Goal: Find specific page/section: Find specific page/section

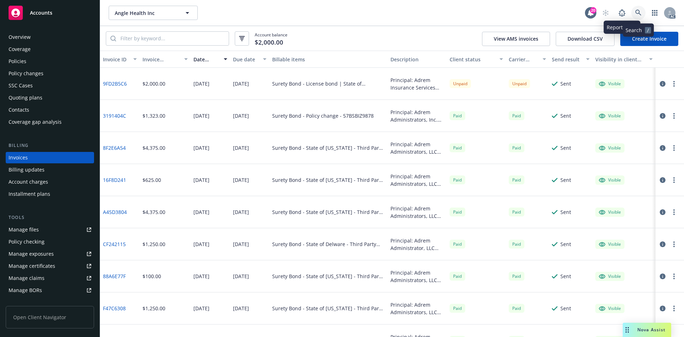
click at [638, 11] on icon at bounding box center [638, 13] width 6 height 6
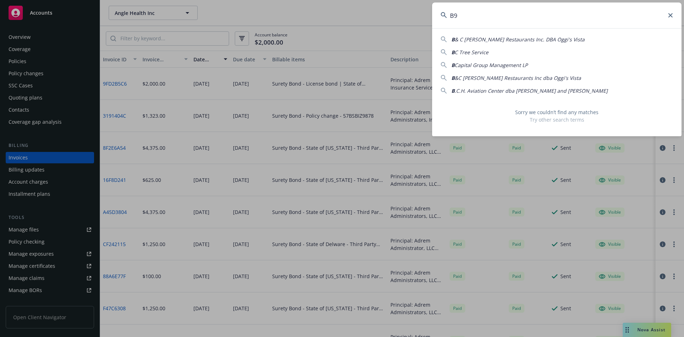
type input "B"
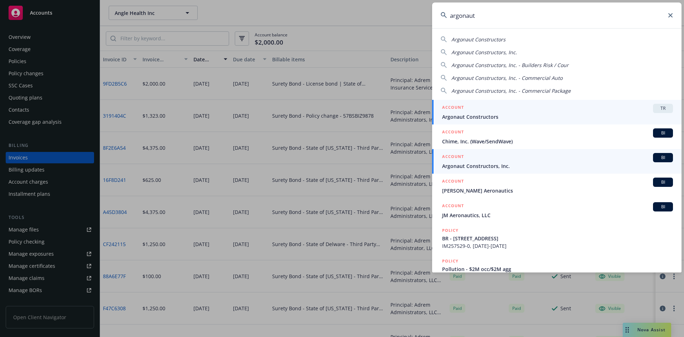
type input "argonaut"
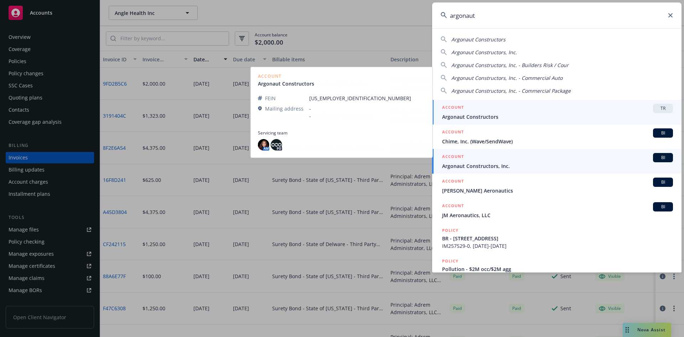
click at [519, 154] on div "ACCOUNT BI" at bounding box center [557, 157] width 231 height 9
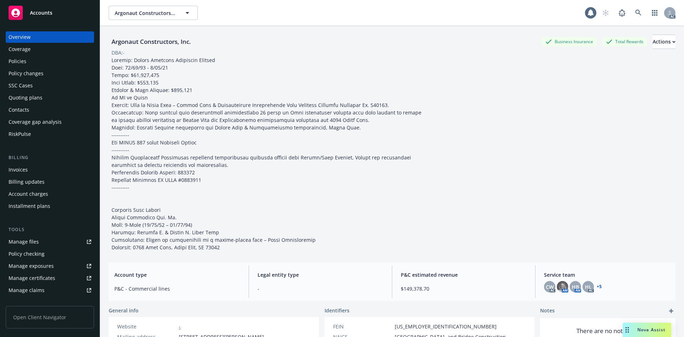
click at [51, 173] on div "Invoices" at bounding box center [50, 169] width 83 height 11
